Goal: Task Accomplishment & Management: Use online tool/utility

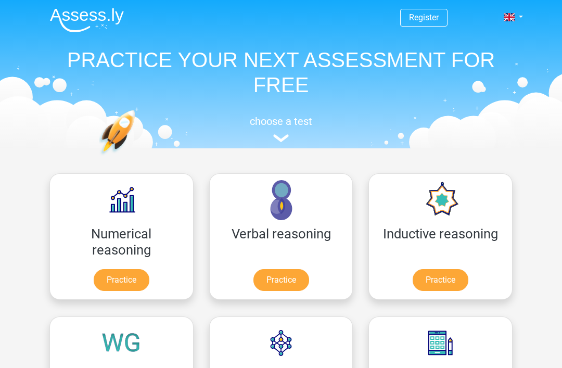
scroll to position [2, 0]
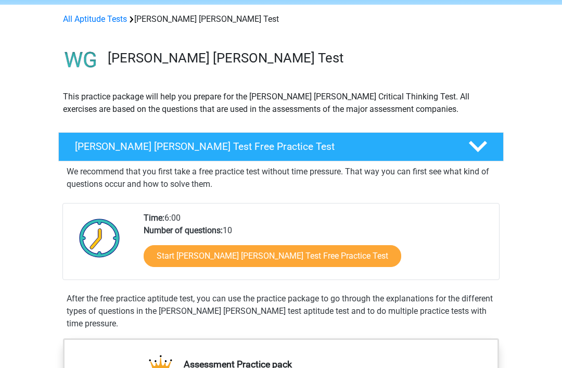
scroll to position [94, 0]
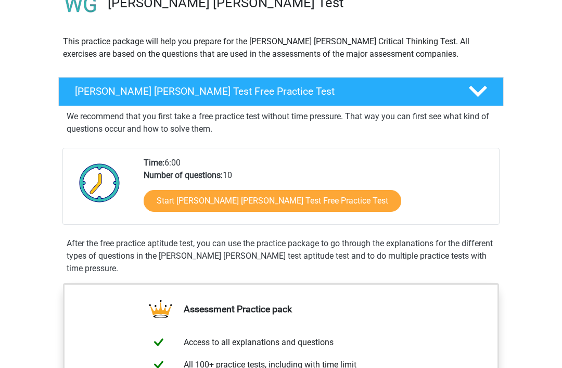
click at [313, 198] on link "Start Watson Glaser Test Free Practice Test" at bounding box center [273, 202] width 258 height 22
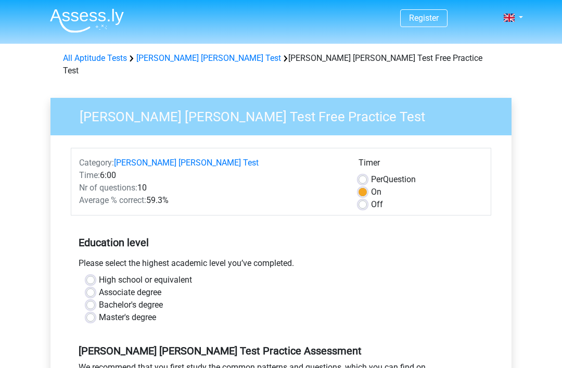
click at [99, 299] on label "Bachelor's degree" at bounding box center [131, 305] width 64 height 12
click at [94, 299] on input "Bachelor's degree" at bounding box center [90, 304] width 8 height 10
radio input "true"
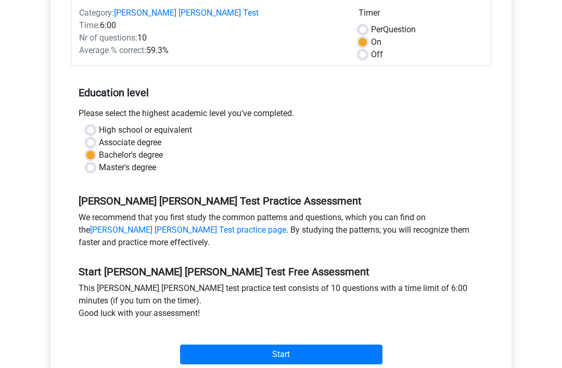
scroll to position [157, 0]
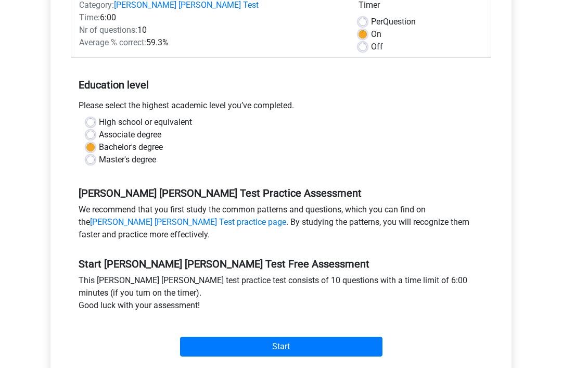
click at [272, 339] on input "Start" at bounding box center [281, 347] width 203 height 20
